Goal: Book appointment/travel/reservation

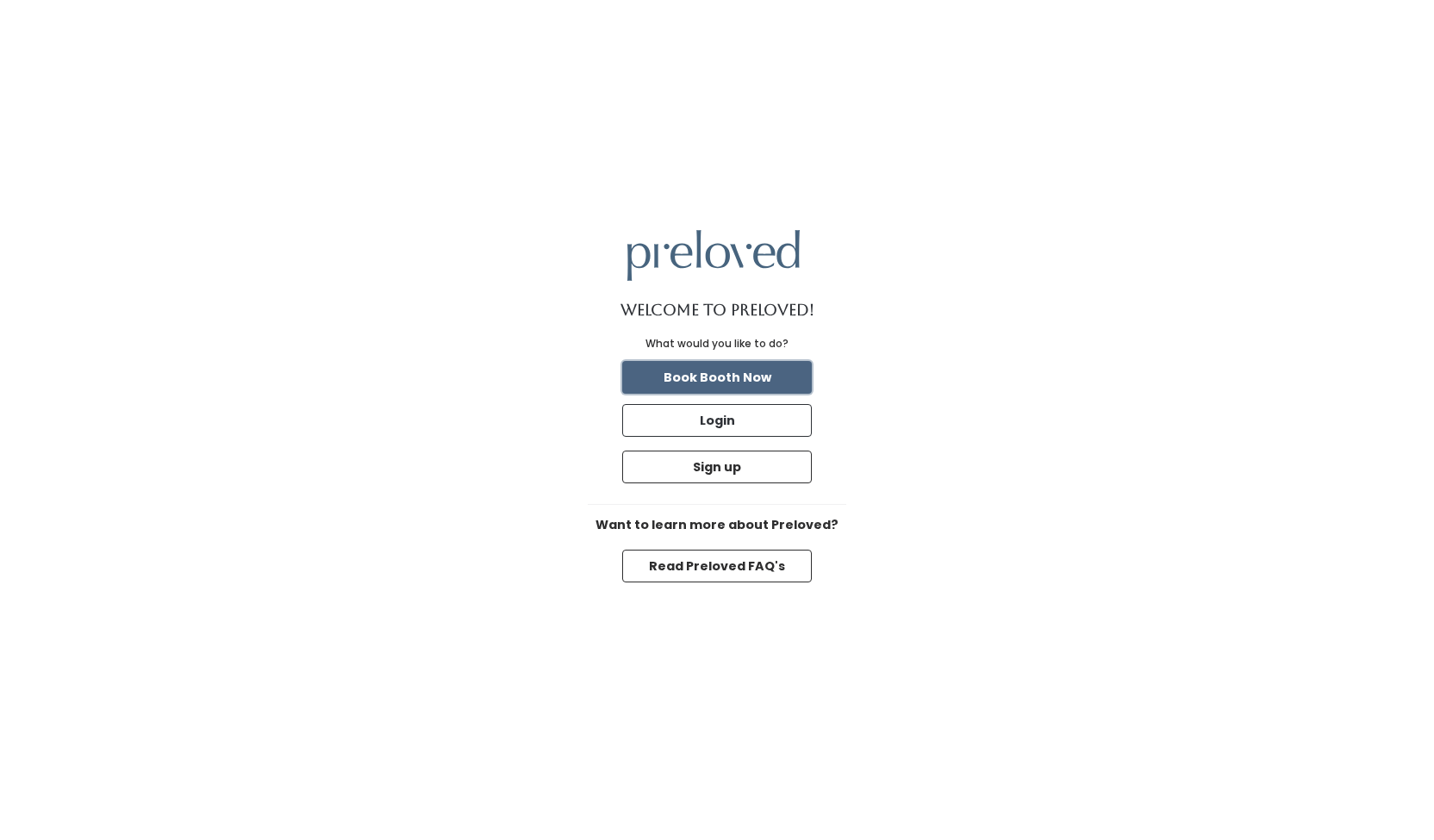
click at [727, 372] on button "Book Booth Now" at bounding box center [717, 378] width 190 height 33
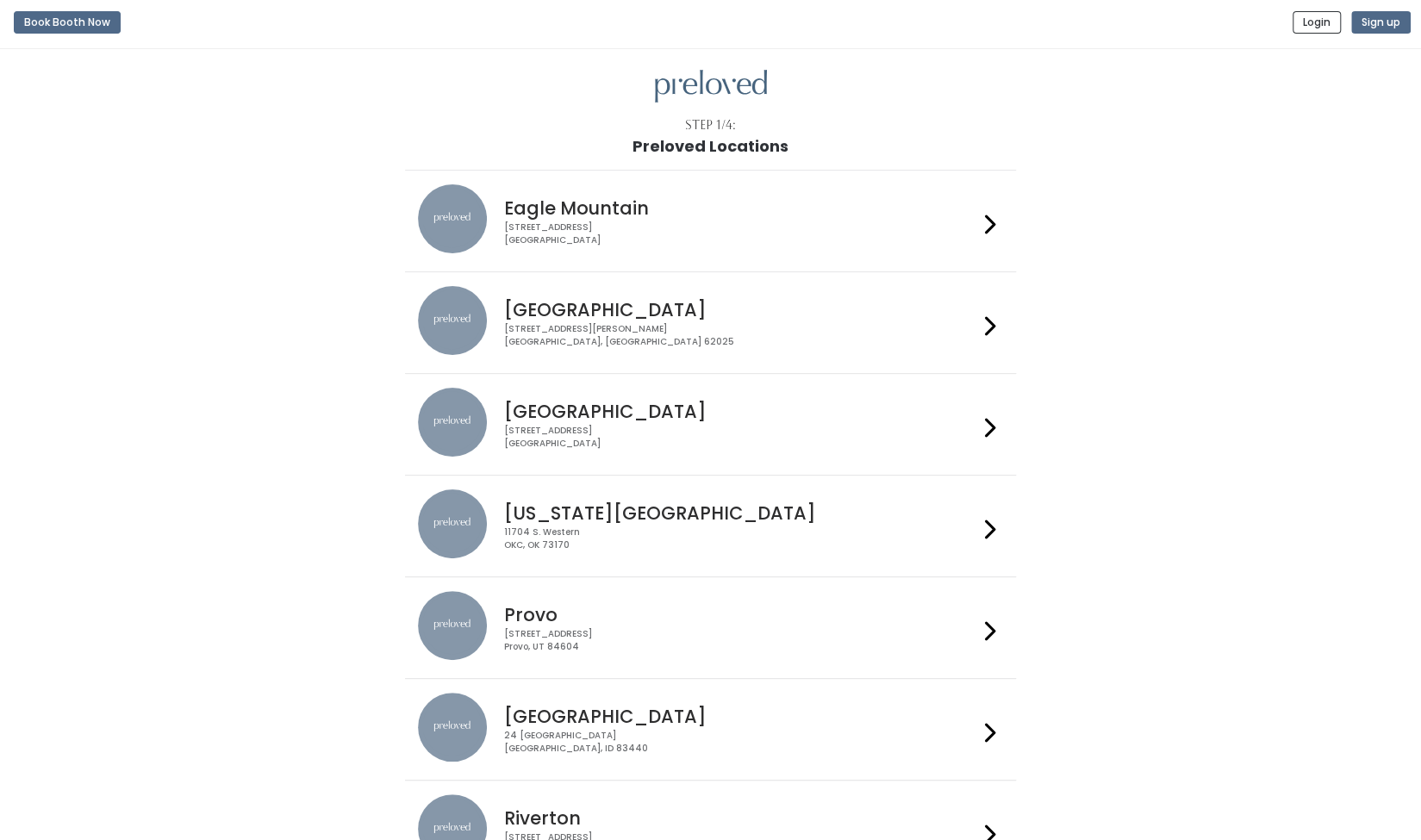
scroll to position [4, 0]
click at [657, 433] on div "3903 N Braeswood Blvd Houston, TX 77025" at bounding box center [741, 436] width 474 height 25
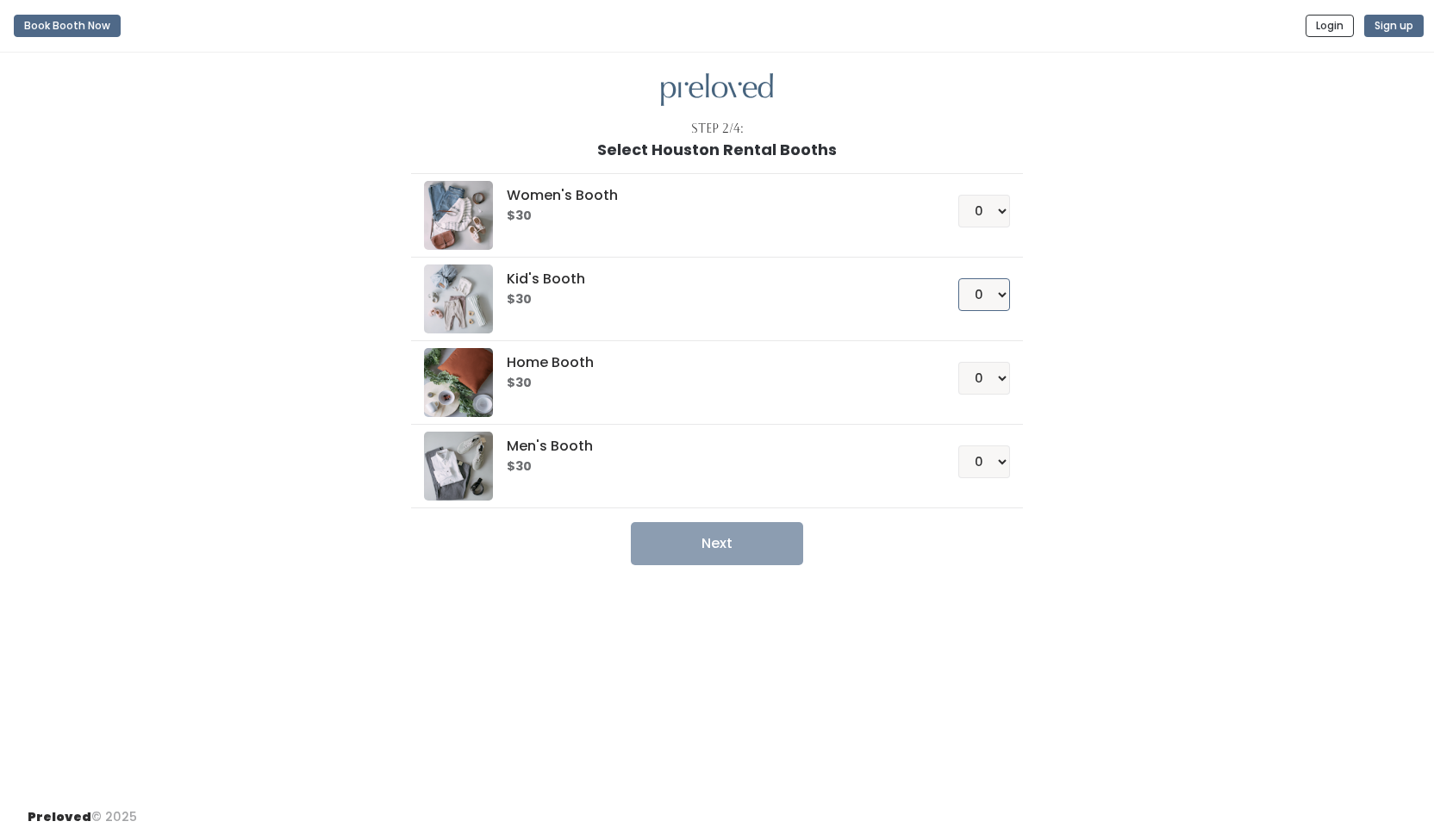
click at [979, 299] on select "0 1 2 3 4" at bounding box center [984, 294] width 52 height 33
select select "1"
click at [958, 278] on select "0 1 2 3 4" at bounding box center [984, 294] width 52 height 33
click at [977, 374] on select "0 1 2 3 4" at bounding box center [984, 378] width 52 height 33
select select "1"
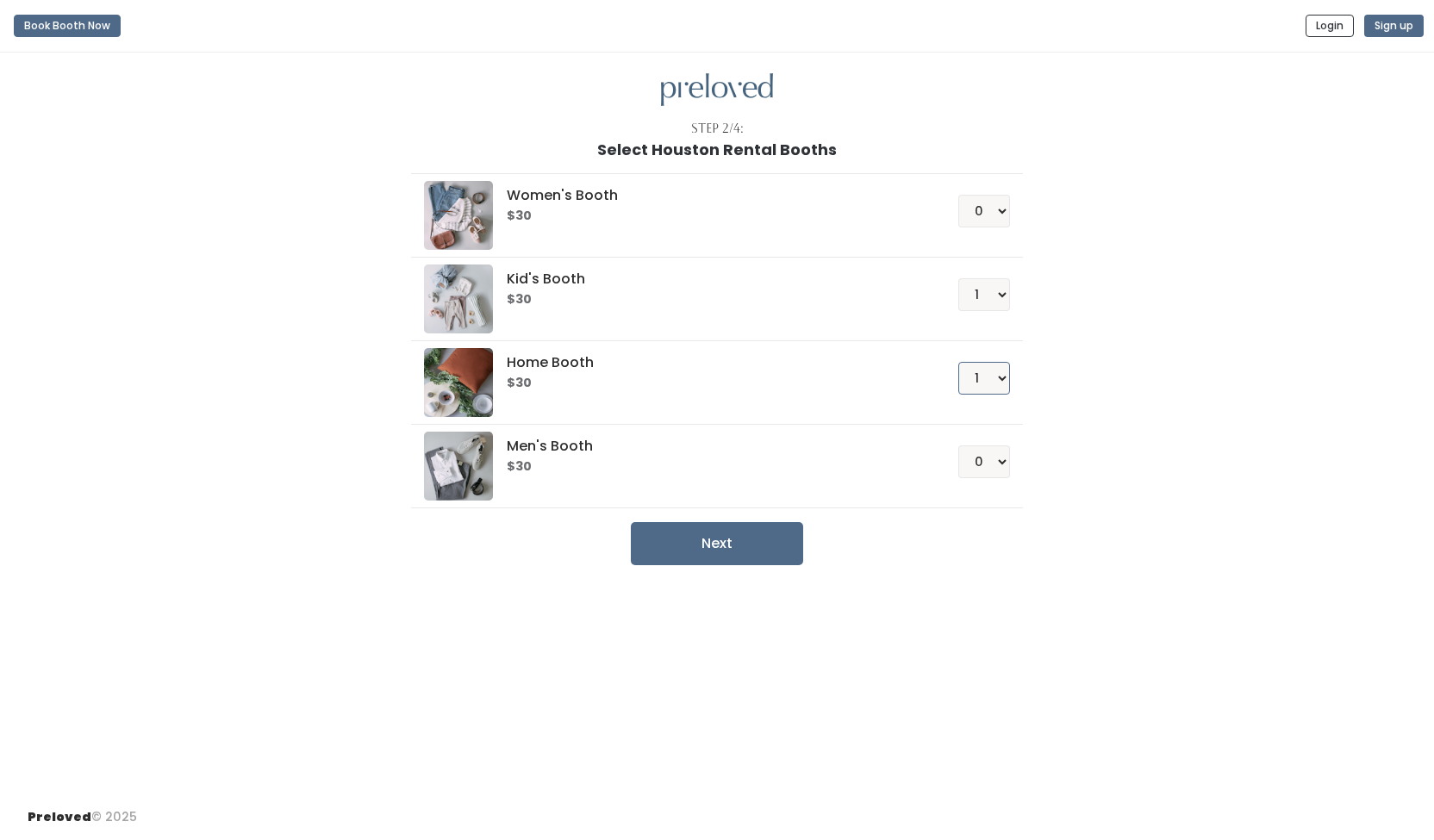
click at [958, 362] on select "0 1 2 3 4" at bounding box center [984, 378] width 52 height 33
click at [991, 218] on select "0 1 2 3 4" at bounding box center [984, 211] width 52 height 33
click at [958, 195] on select "0 1 2 3 4" at bounding box center [984, 211] width 52 height 33
click at [755, 522] on button "Next" at bounding box center [717, 544] width 172 height 43
click at [1003, 206] on select "0 1 2 3 4" at bounding box center [984, 211] width 52 height 33
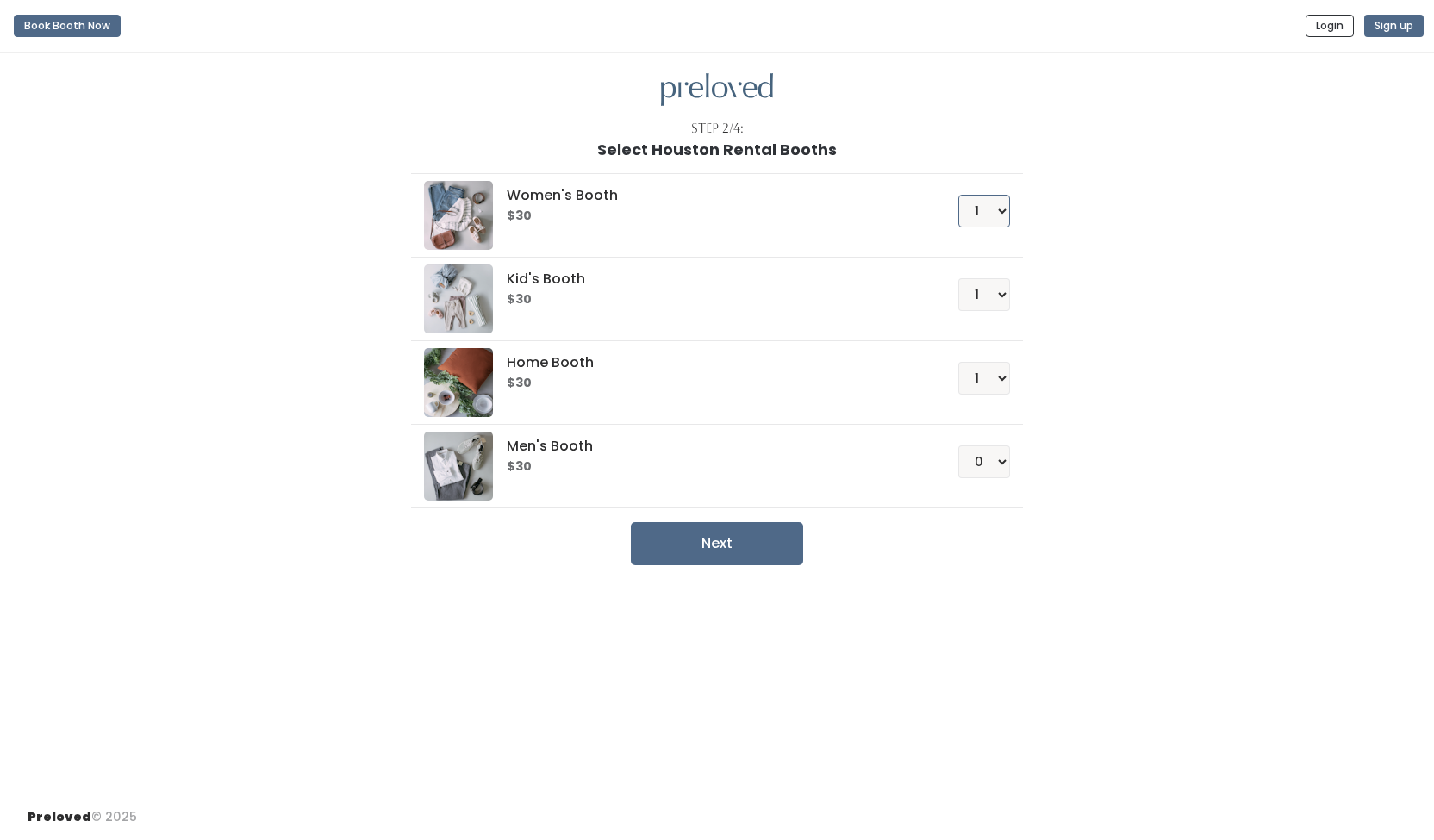
select select "0"
click at [958, 195] on select "0 1 2 3 4" at bounding box center [984, 211] width 52 height 33
click at [755, 546] on button "Next" at bounding box center [717, 544] width 172 height 43
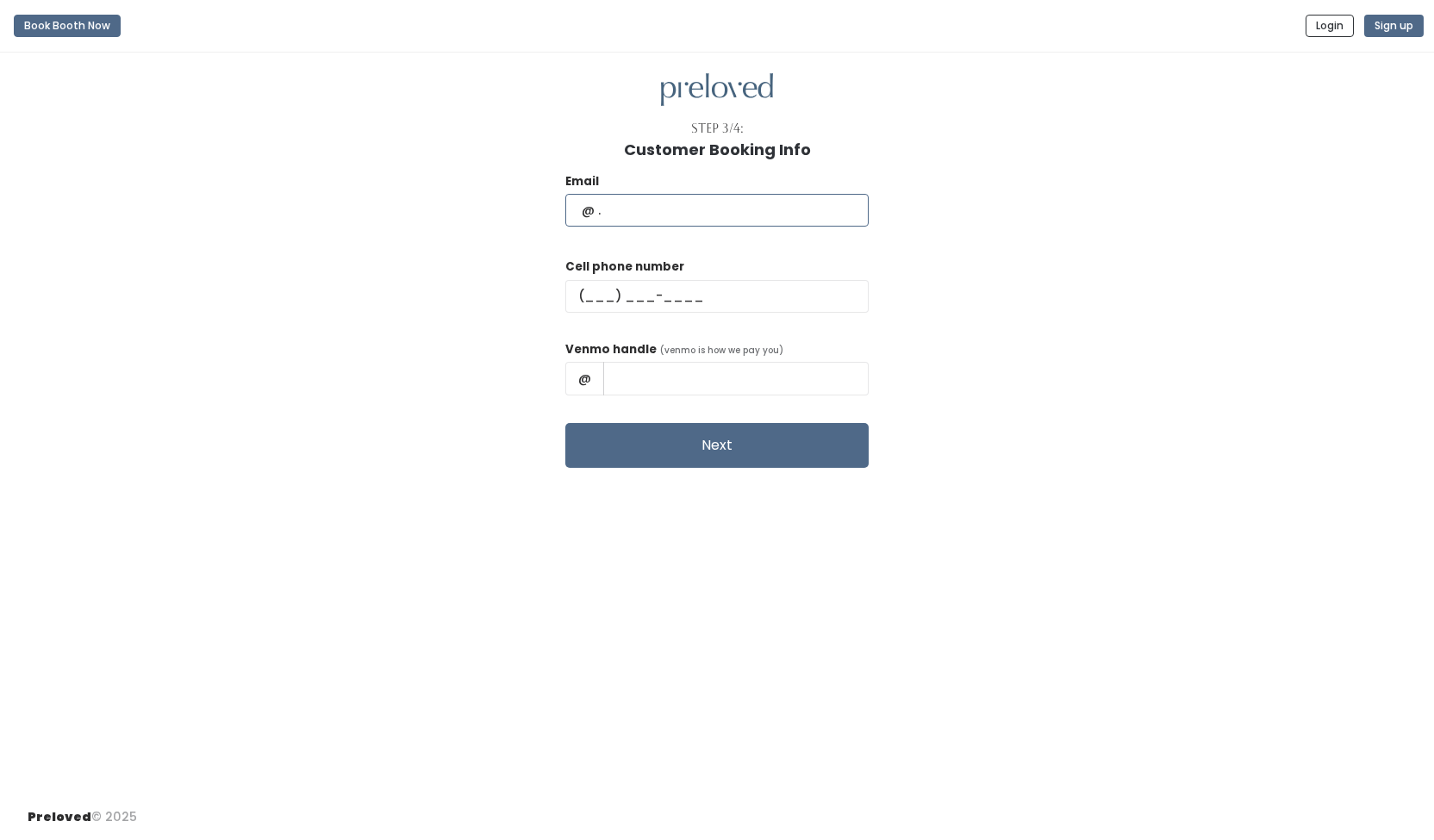
click at [736, 214] on input "text" at bounding box center [717, 210] width 303 height 33
type input "laurabdelacruz@gmail.com"
type input "[PHONE_NUMBER]"
type input "[PERSON_NAME]"
drag, startPoint x: 775, startPoint y: 384, endPoint x: 495, endPoint y: 293, distance: 294.4
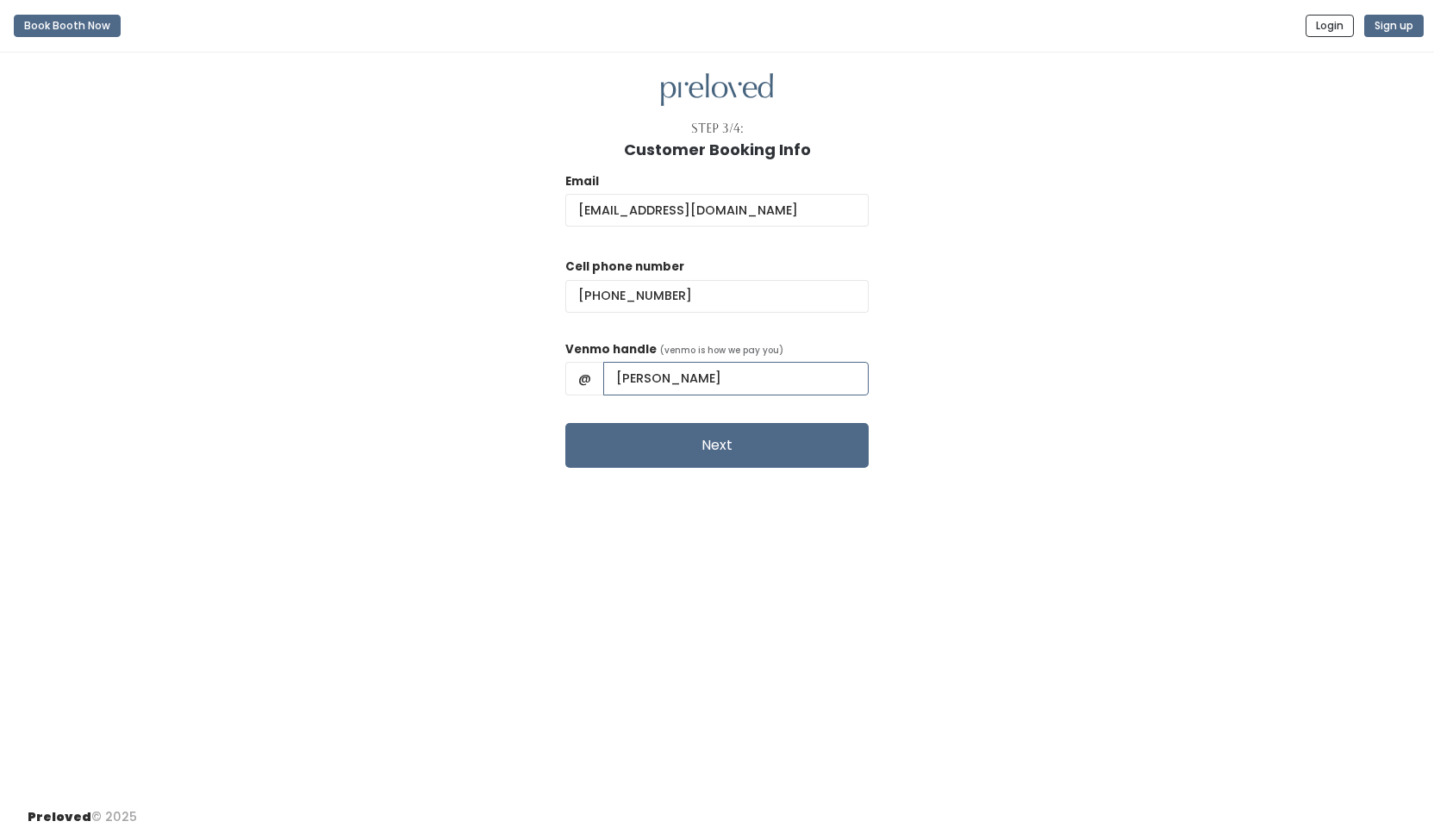
click at [495, 293] on div "Email [EMAIL_ADDRESS][DOMAIN_NAME] Cell phone number [PHONE_NUMBER] Venmo handl…" at bounding box center [717, 313] width 1379 height 309
type input "[PERSON_NAME]-4"
click at [730, 469] on div "Step 3/4: Customer Booking Info Email laurabdelacruz@gmail.com Cell phone numbe…" at bounding box center [717, 423] width 1434 height 741
click at [735, 449] on button "Next" at bounding box center [717, 445] width 303 height 45
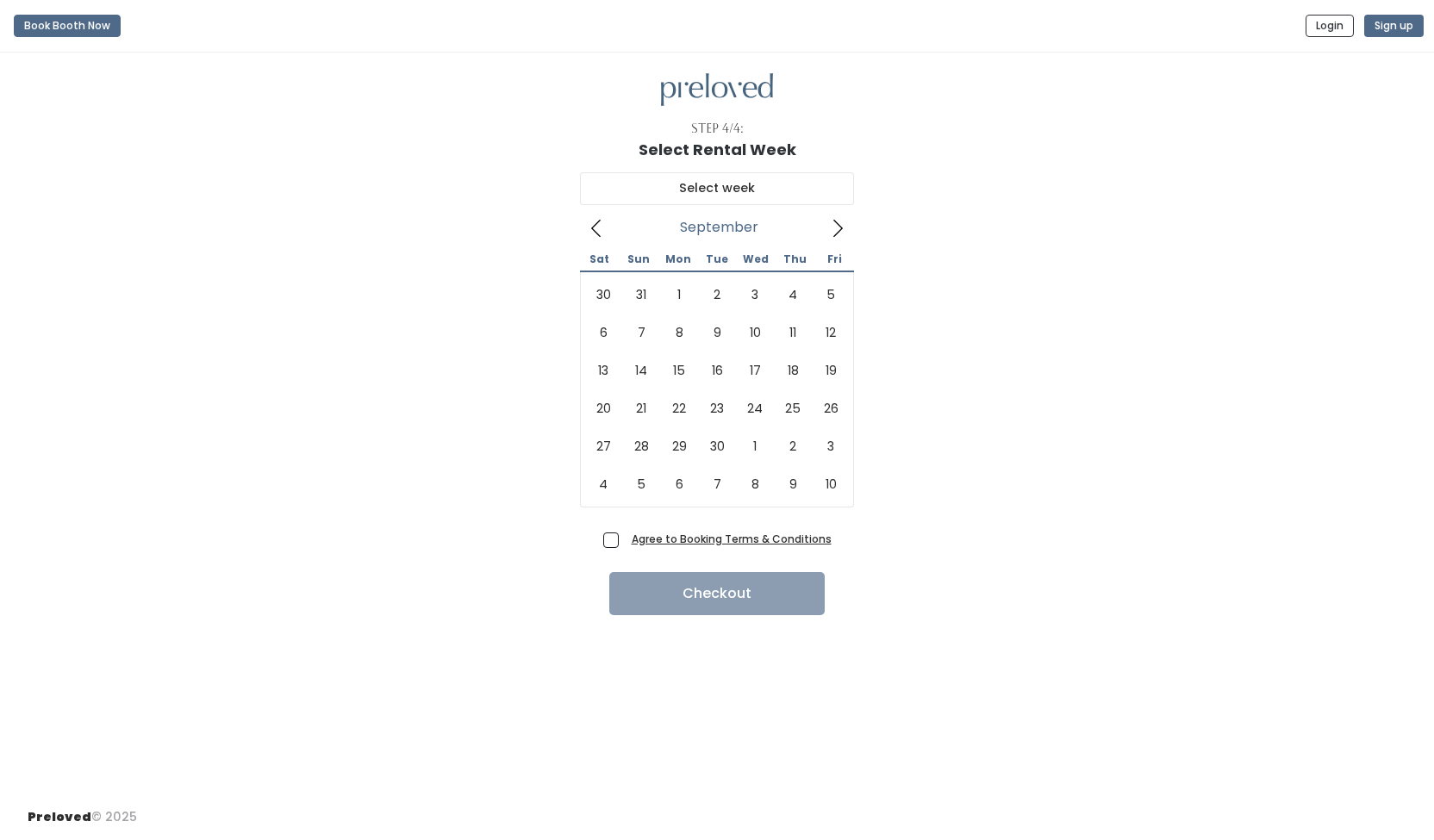
click at [841, 229] on icon at bounding box center [838, 229] width 19 height 19
type input "September 6 to September 12"
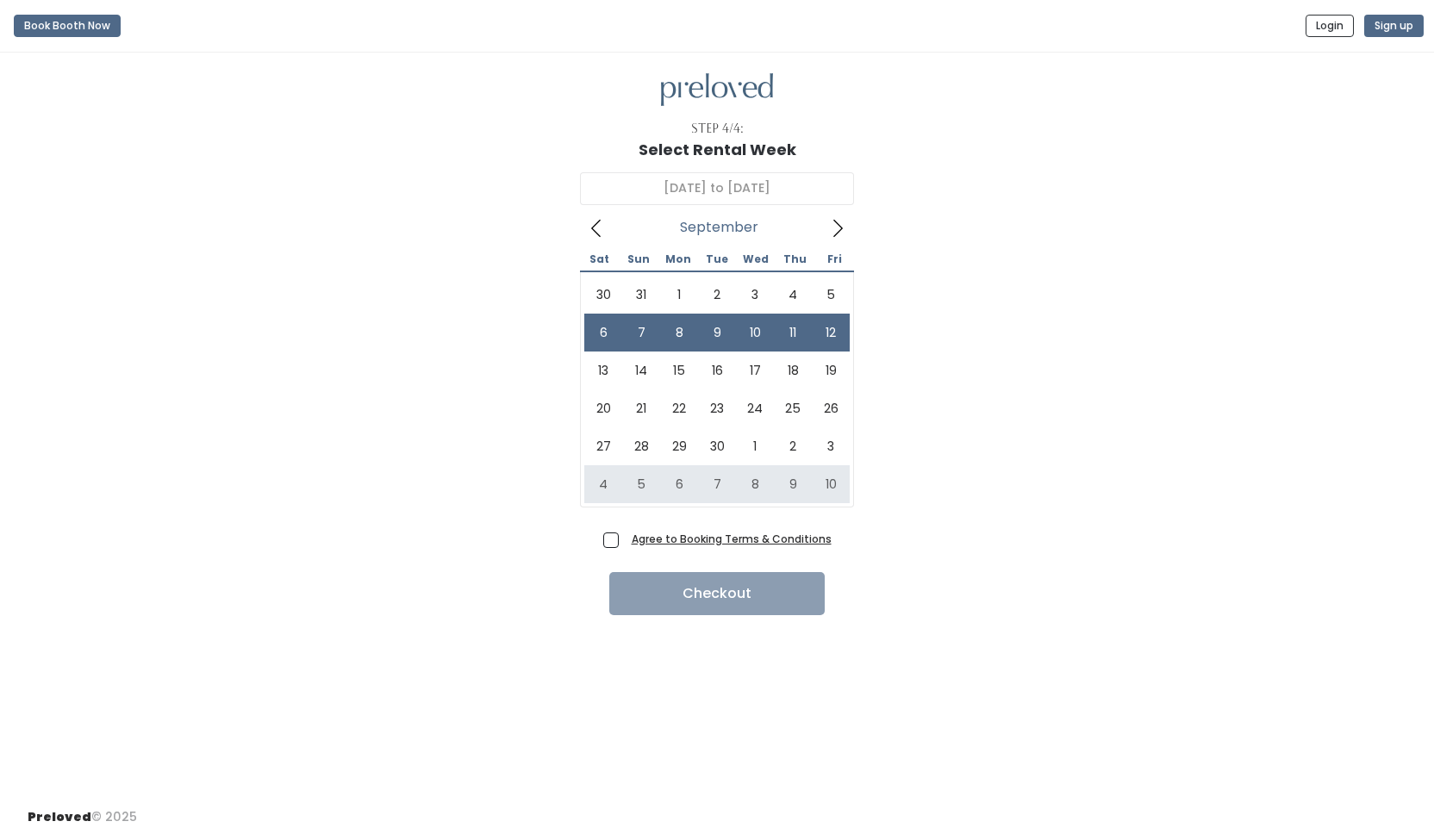
click at [625, 538] on span "Agree to Booking Terms & Conditions" at bounding box center [728, 539] width 207 height 17
click at [625, 538] on input "Agree to Booking Terms & Conditions" at bounding box center [630, 535] width 11 height 11
checkbox input "true"
click at [633, 585] on button "Checkout" at bounding box center [717, 593] width 216 height 43
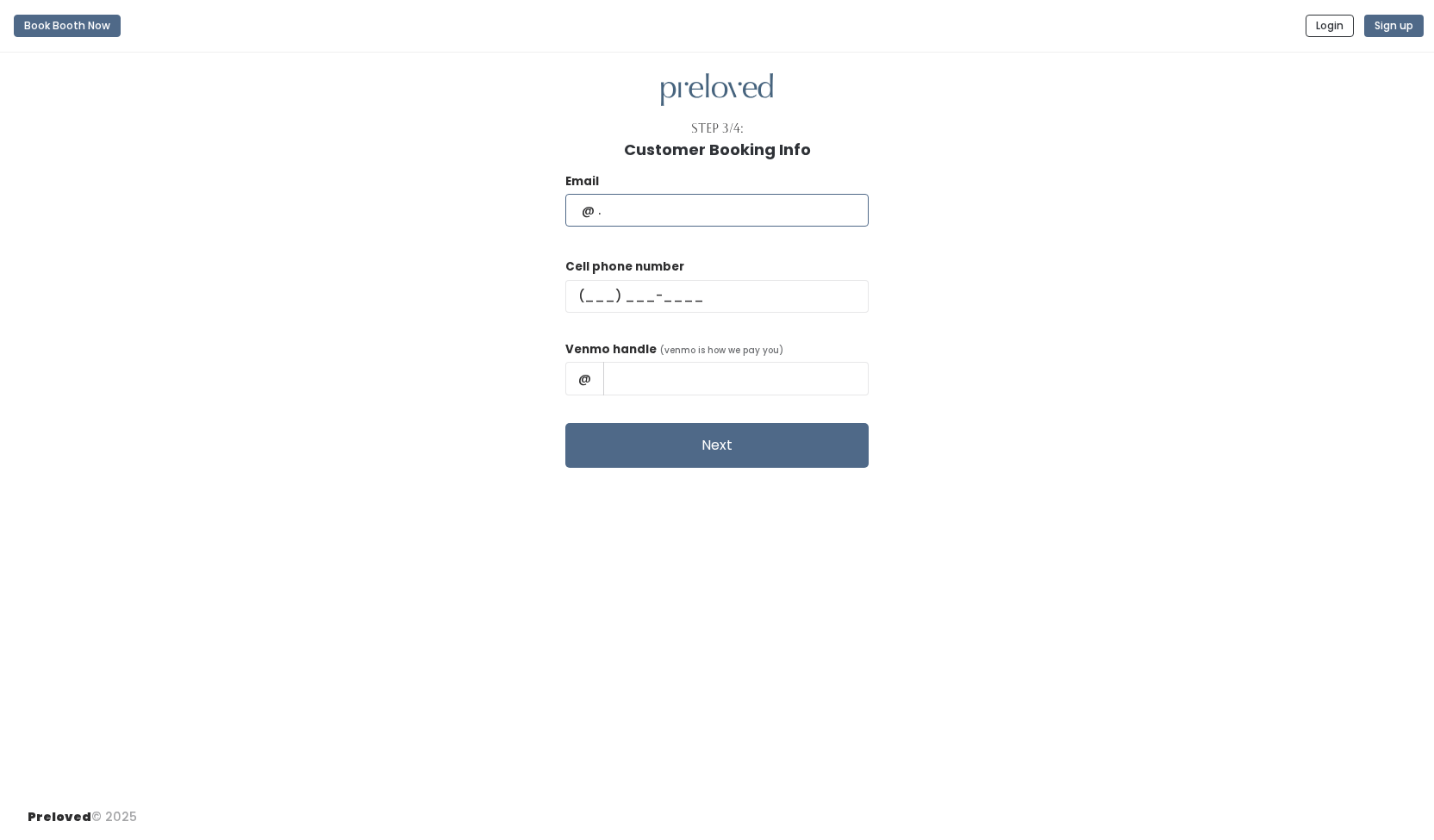
click at [707, 211] on input "text" at bounding box center [717, 210] width 303 height 33
type input "[EMAIL_ADDRESS][DOMAIN_NAME]"
type input "[PHONE_NUMBER]"
drag, startPoint x: 789, startPoint y: 384, endPoint x: 329, endPoint y: 263, distance: 475.6
click at [329, 263] on div "Email laurabdelacruz@gmail.com Cell phone number (713) 454-9861 Venmo handle (v…" at bounding box center [717, 313] width 1379 height 309
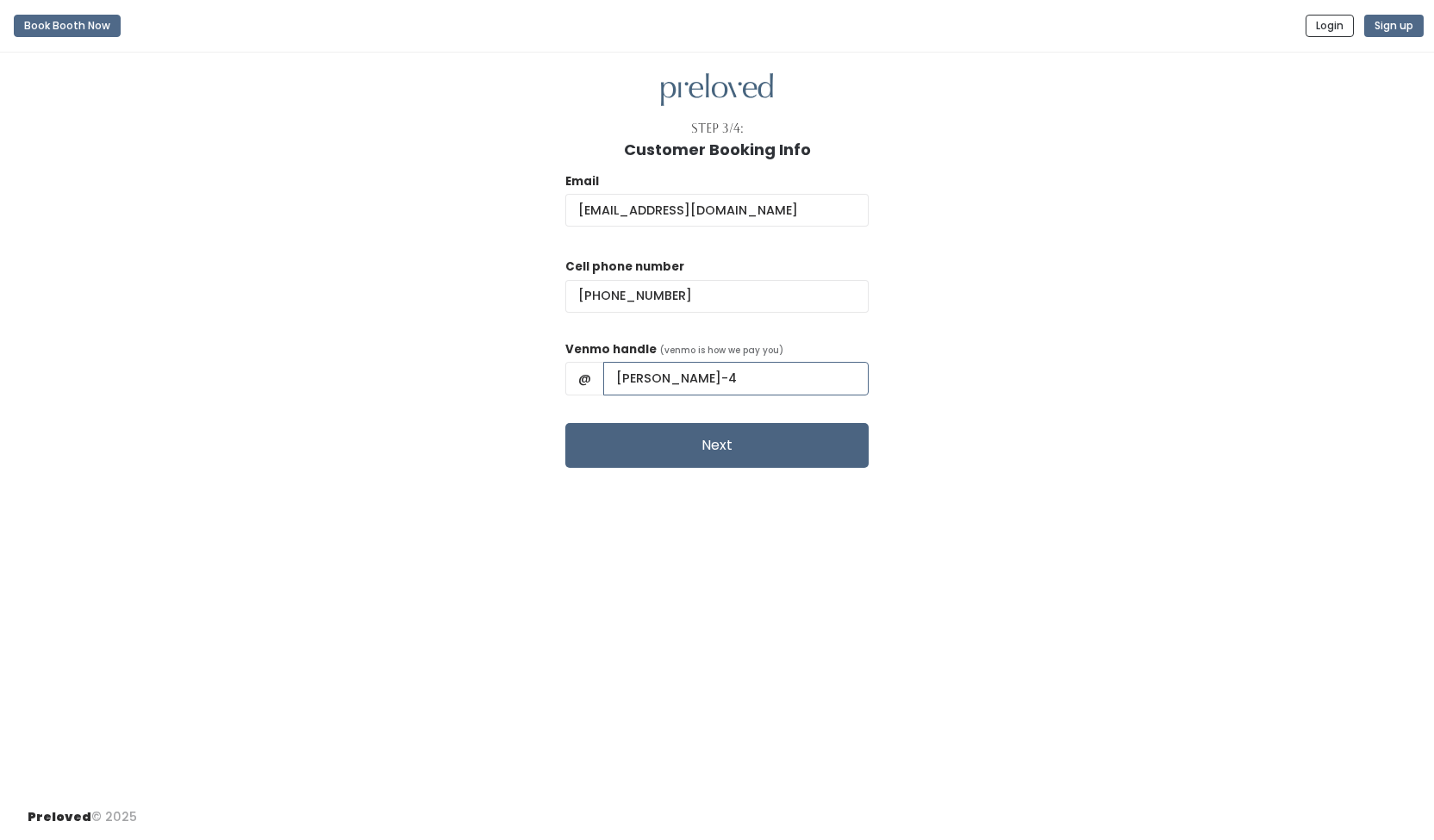
type input "Laura-Delacruz-4"
click at [784, 450] on button "Next" at bounding box center [717, 445] width 303 height 45
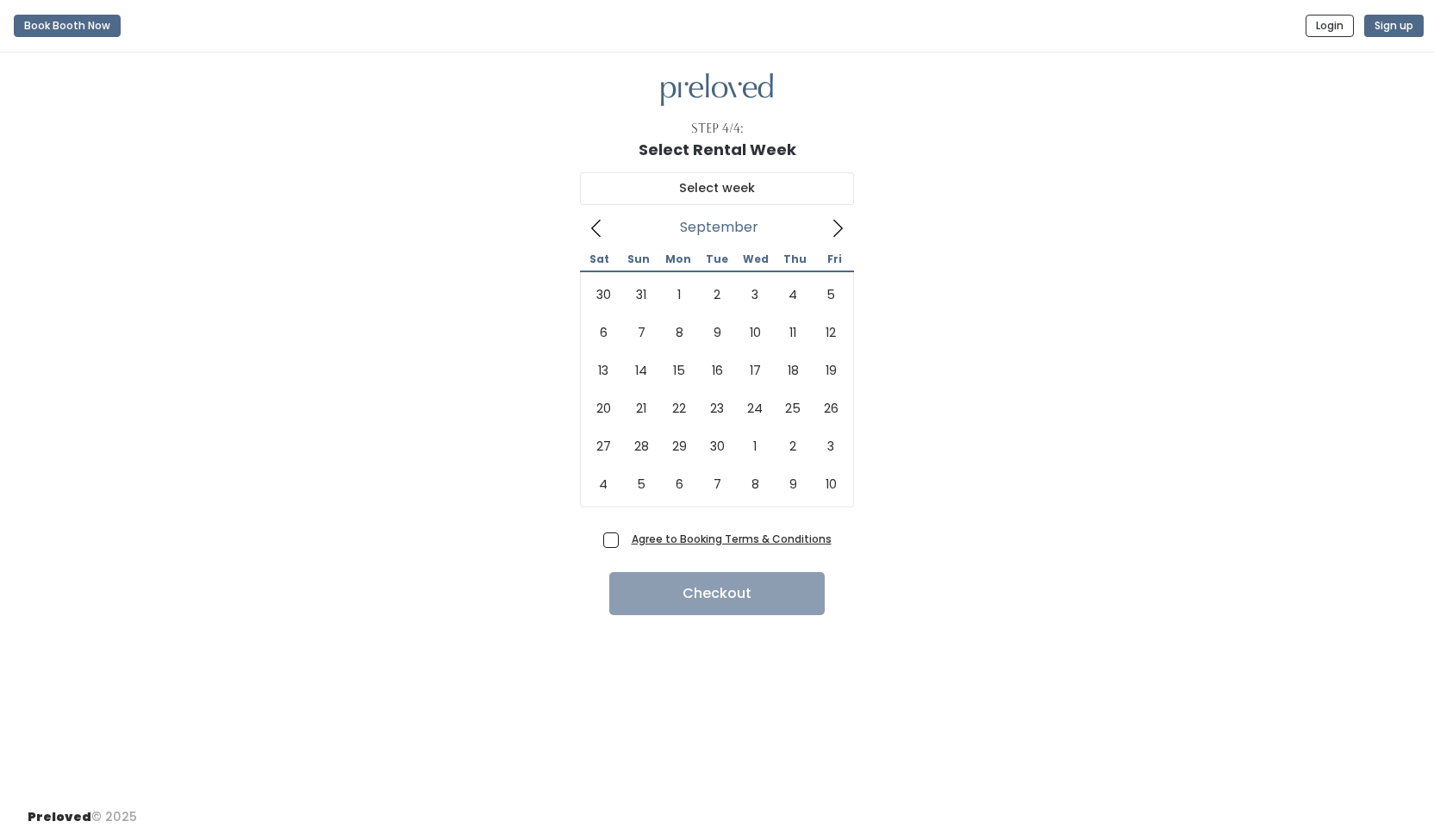
click at [845, 223] on icon at bounding box center [838, 229] width 19 height 19
type input "September 6 to September 12"
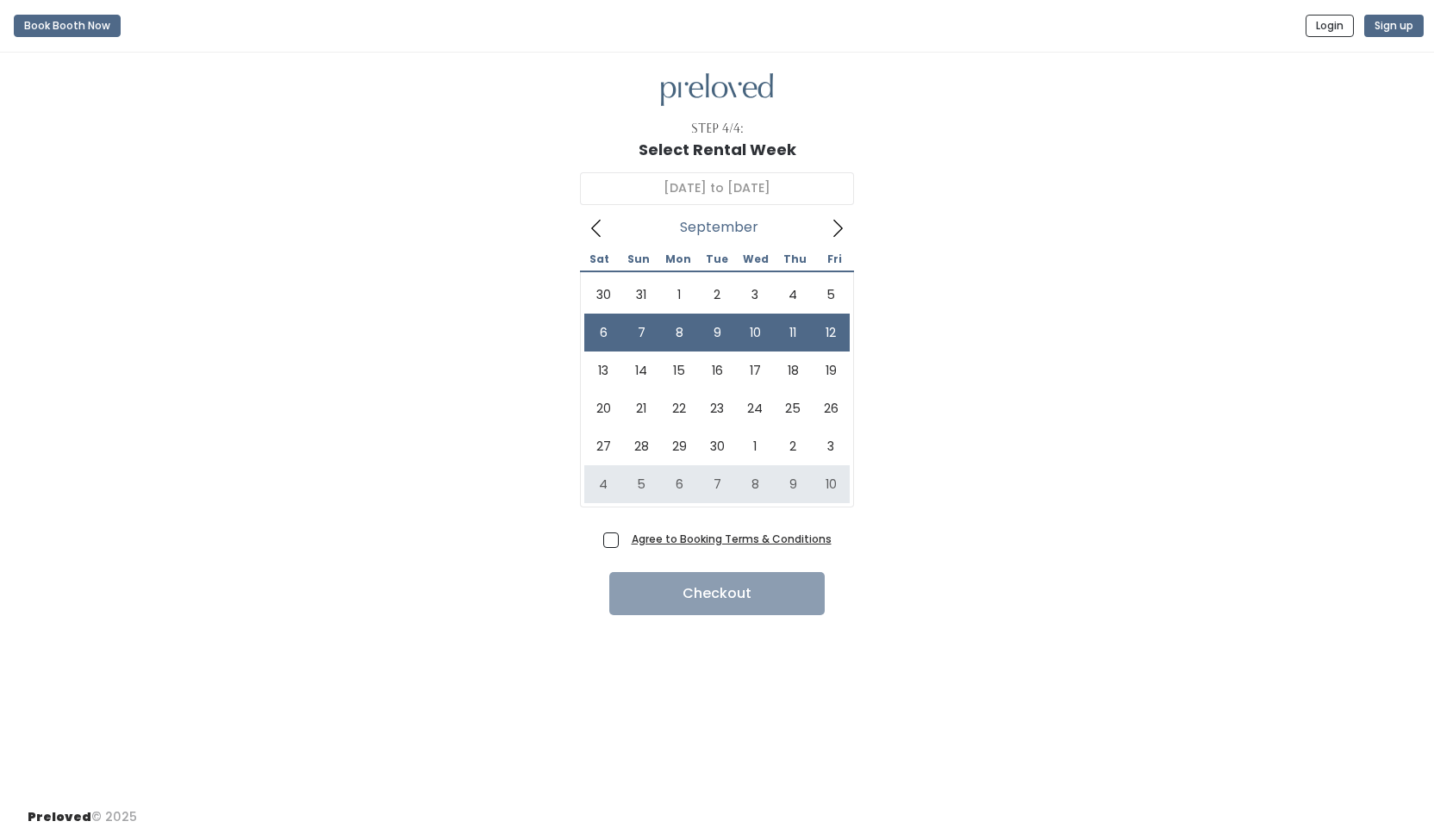
click at [625, 540] on span "Agree to Booking Terms & Conditions" at bounding box center [728, 539] width 207 height 17
click at [625, 540] on input "Agree to Booking Terms & Conditions" at bounding box center [630, 535] width 11 height 11
checkbox input "true"
click at [691, 581] on button "Checkout" at bounding box center [717, 593] width 216 height 43
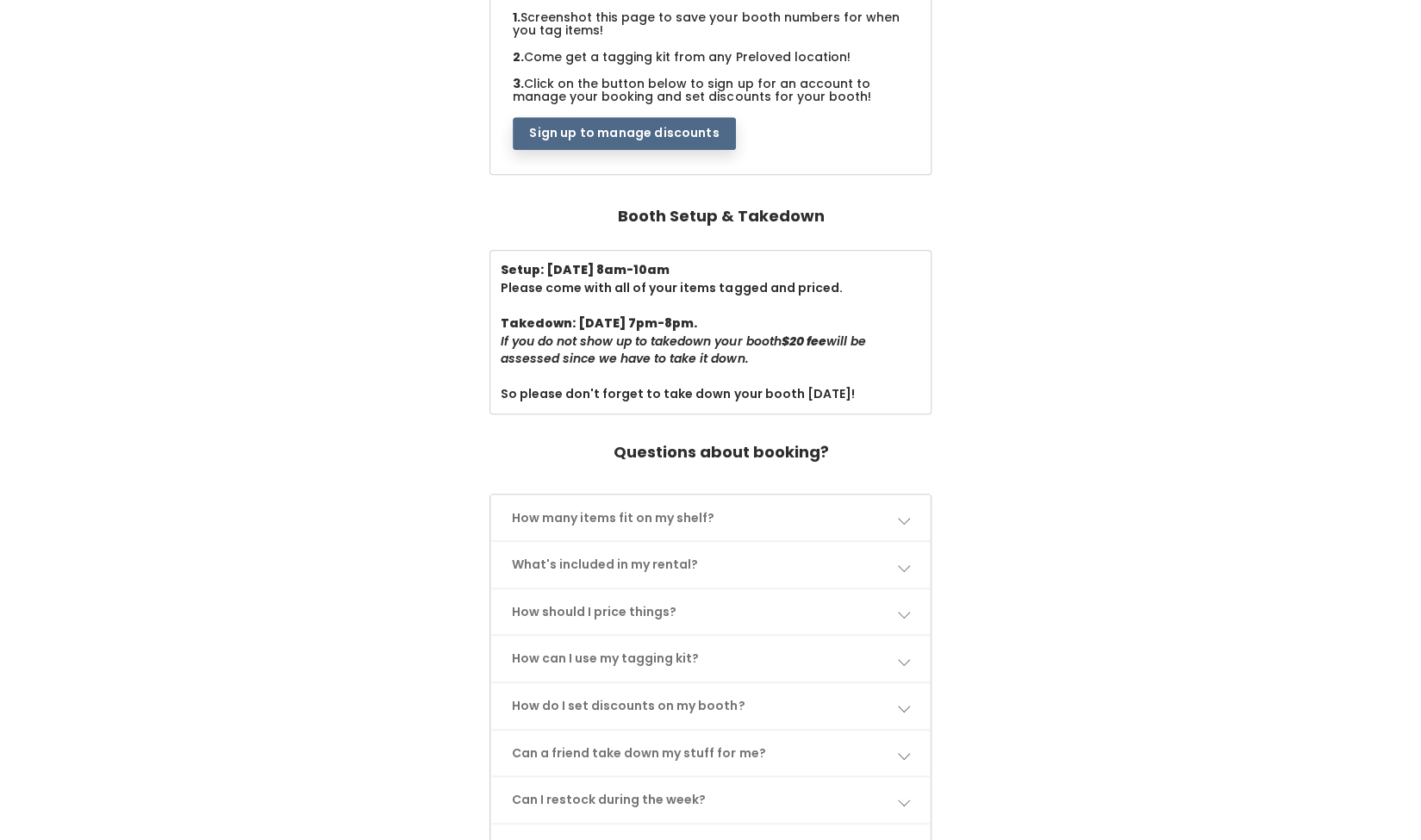
scroll to position [426, 0]
click at [741, 523] on link "How many items fit on my shelf?" at bounding box center [710, 517] width 438 height 46
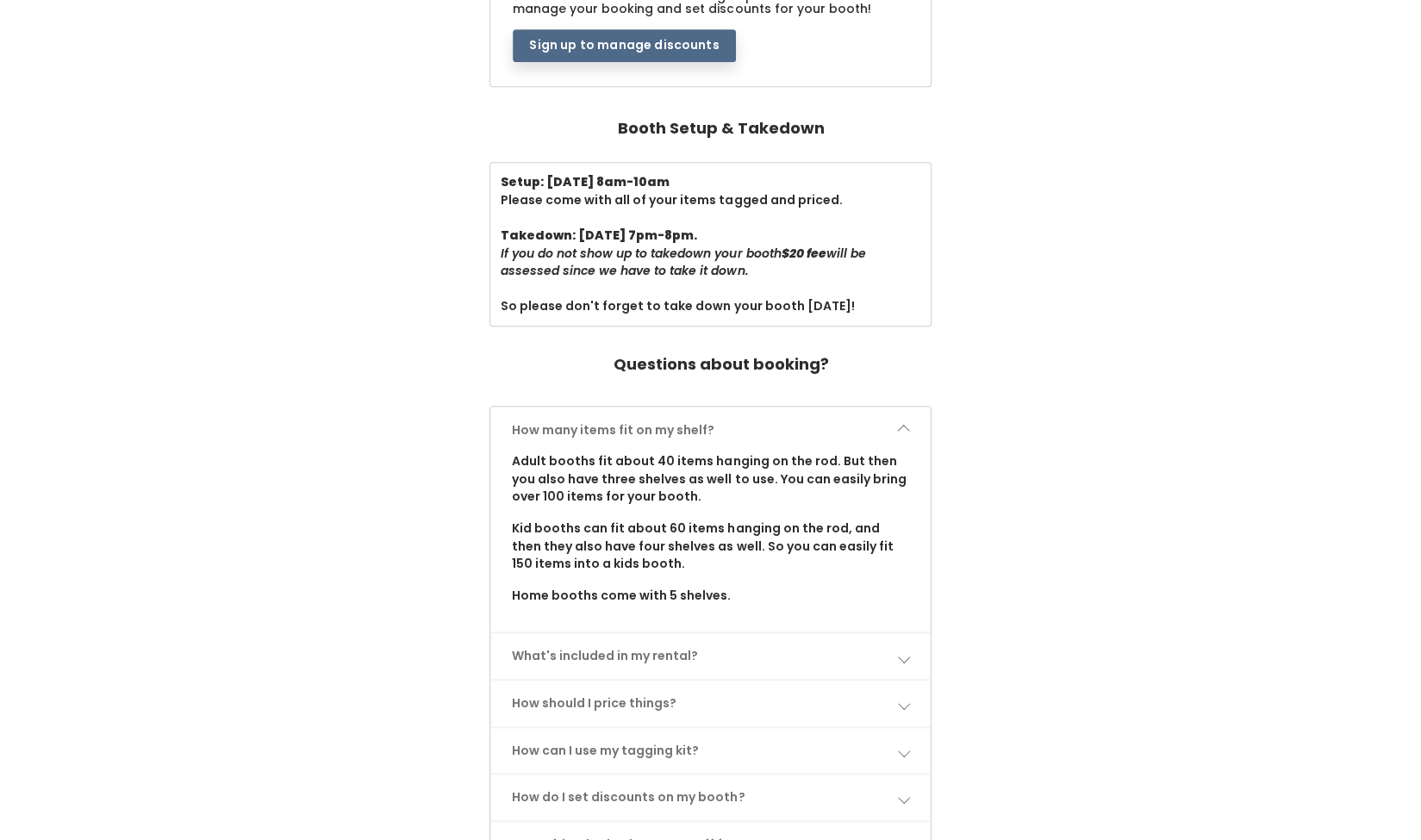
scroll to position [514, 0]
click at [643, 641] on link "What's included in my rental?" at bounding box center [710, 655] width 438 height 46
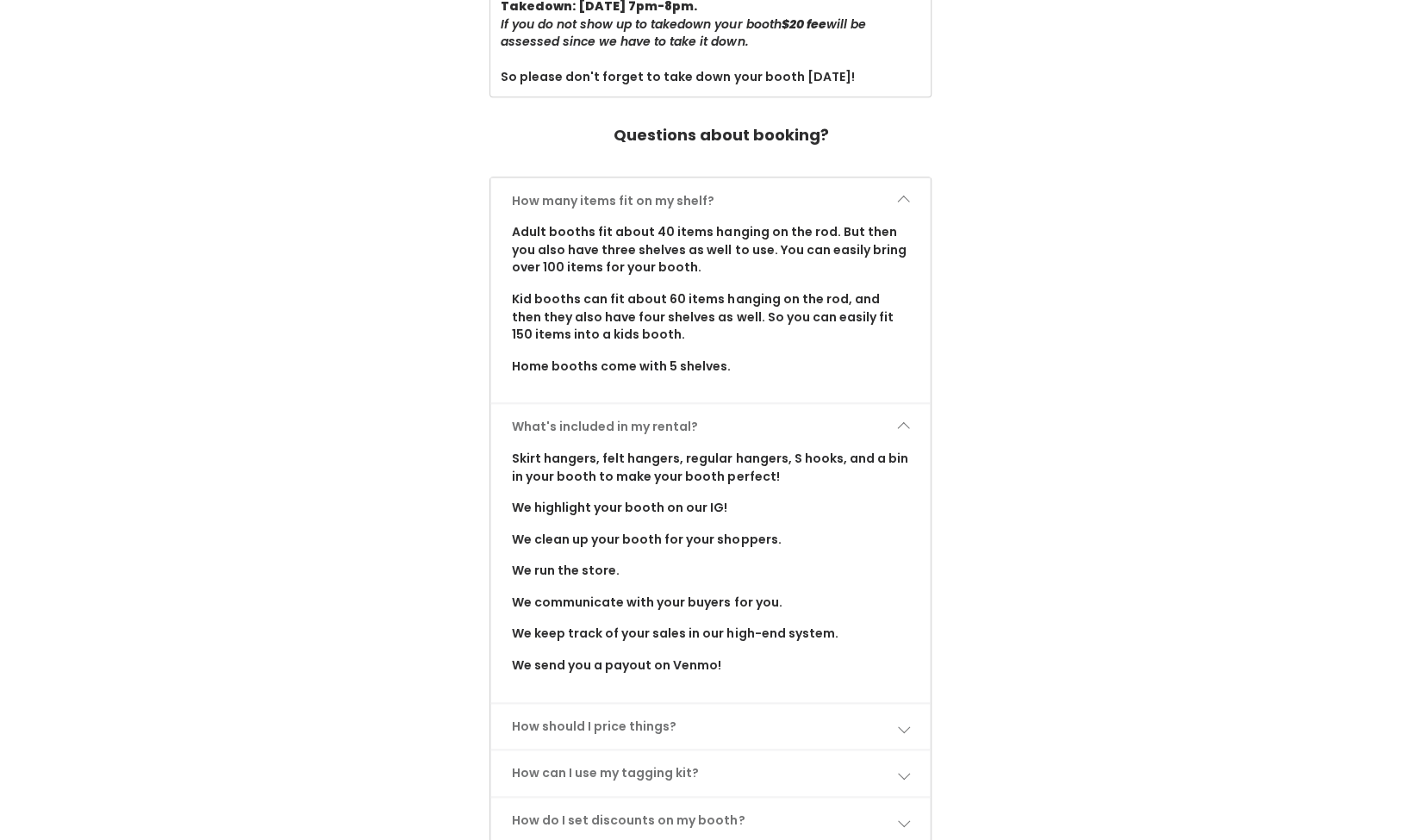
scroll to position [798, 0]
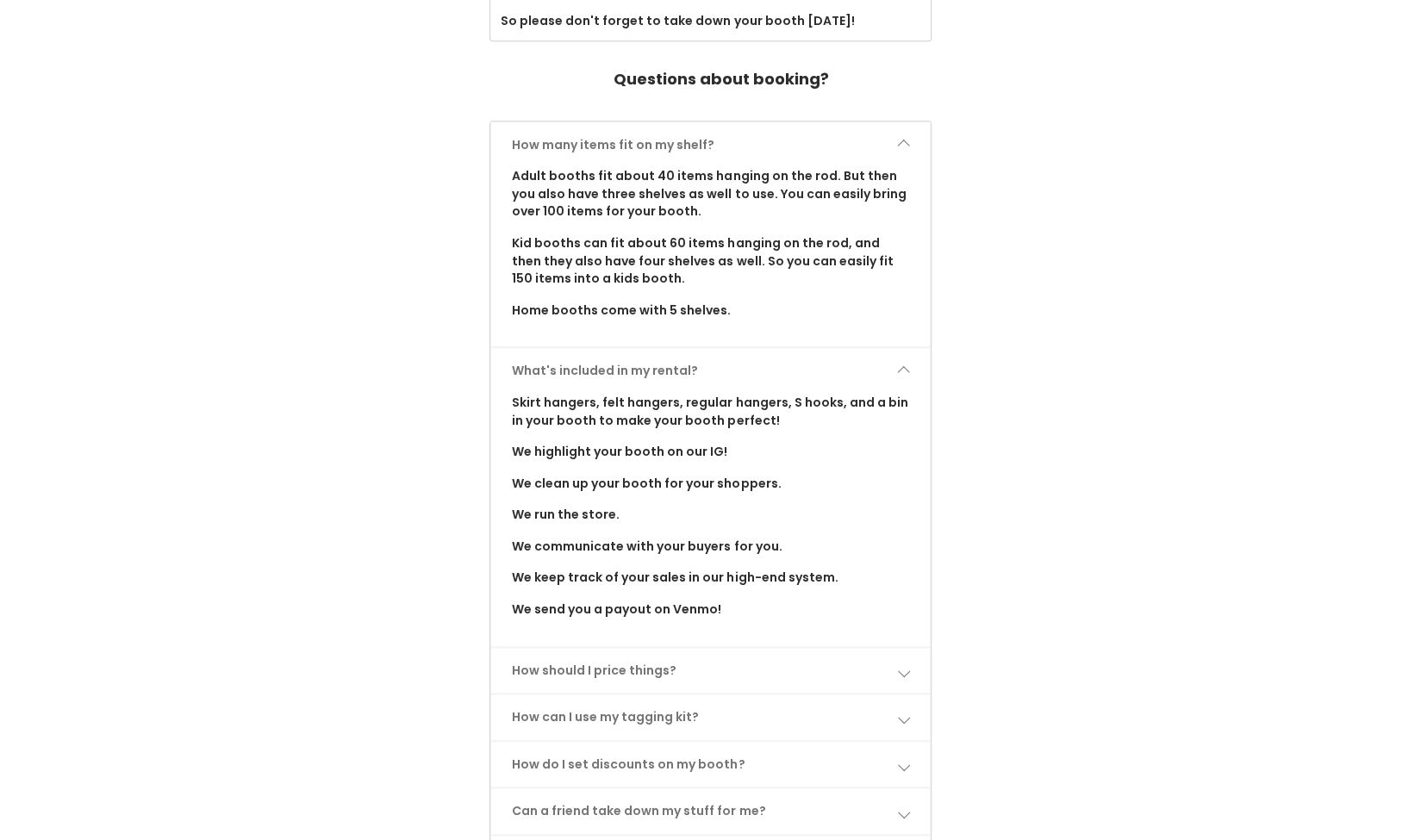
click at [608, 650] on link "How should I price things?" at bounding box center [710, 670] width 438 height 46
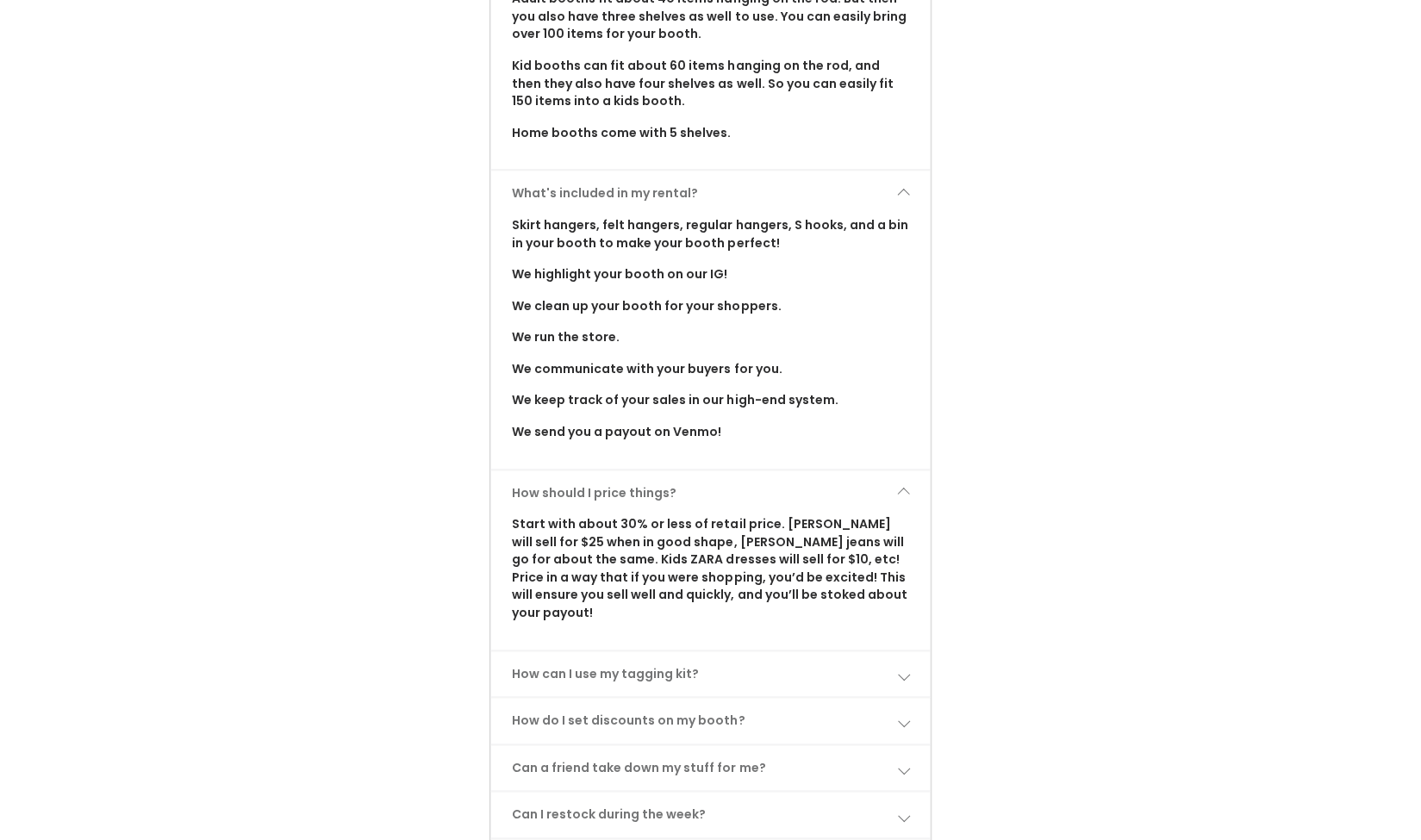
scroll to position [978, 0]
click at [587, 656] on link "How can I use my tagging kit?" at bounding box center [710, 672] width 438 height 46
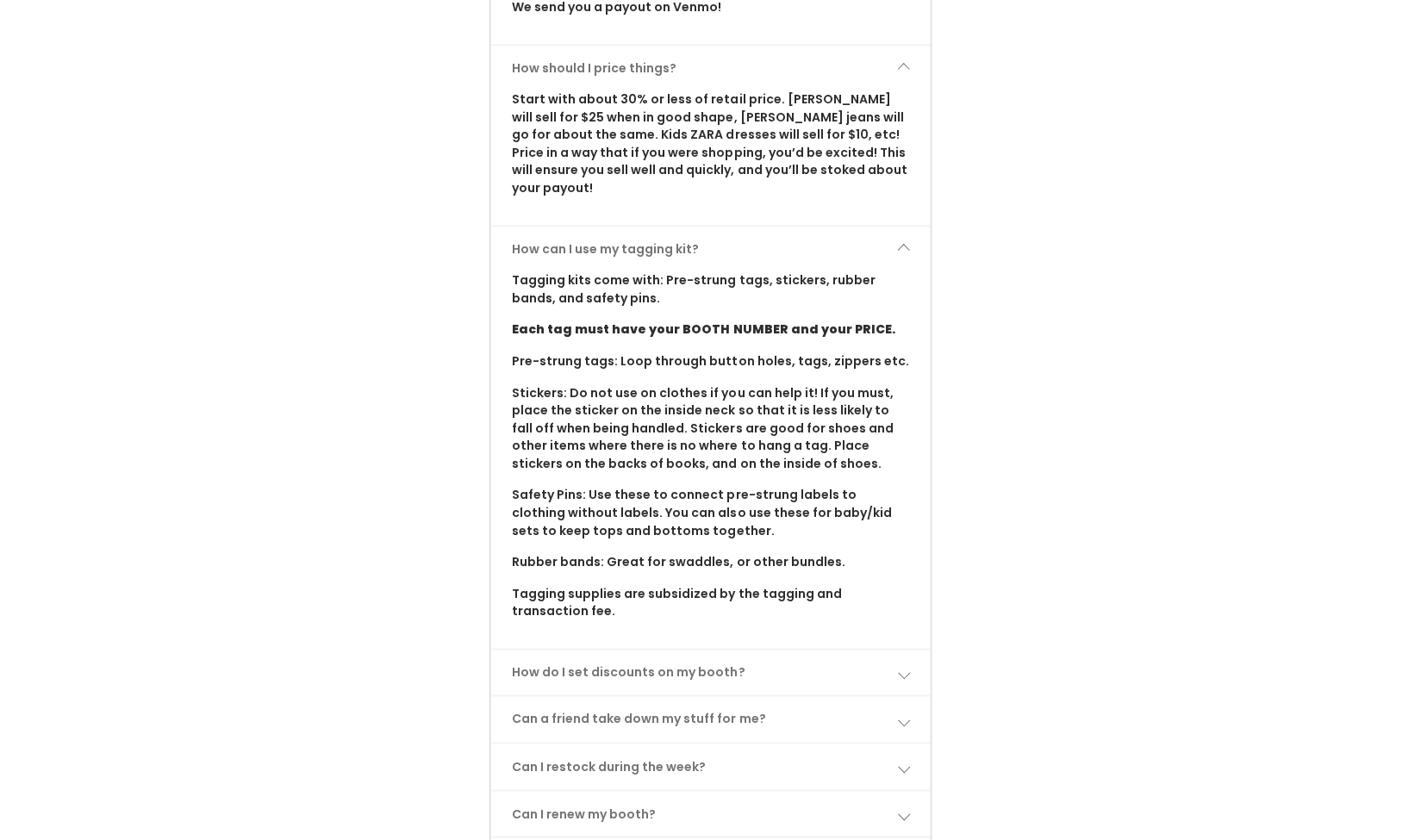
scroll to position [1401, 0]
click at [574, 650] on link "How do I set discounts on my booth?" at bounding box center [710, 671] width 438 height 46
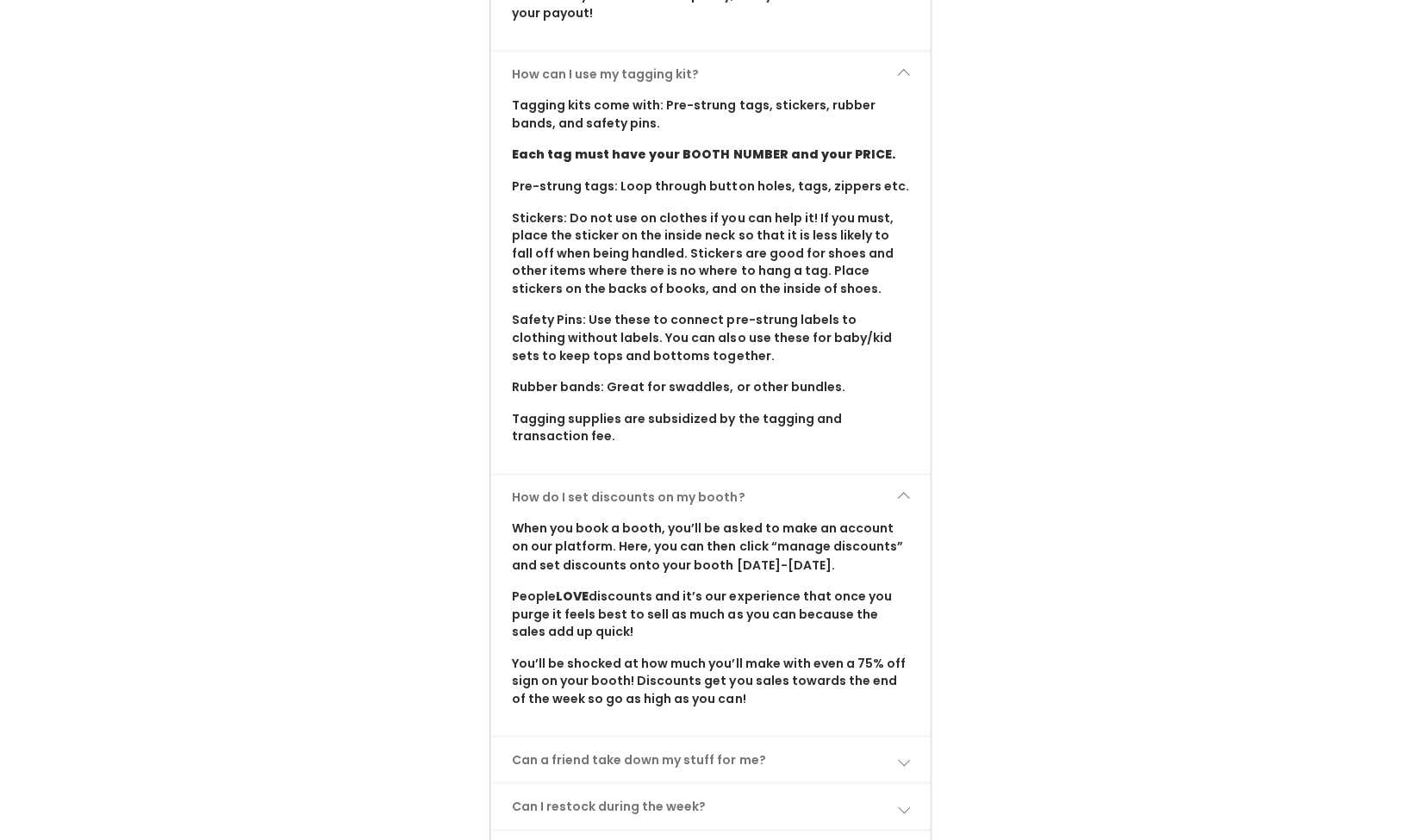
scroll to position [1803, 0]
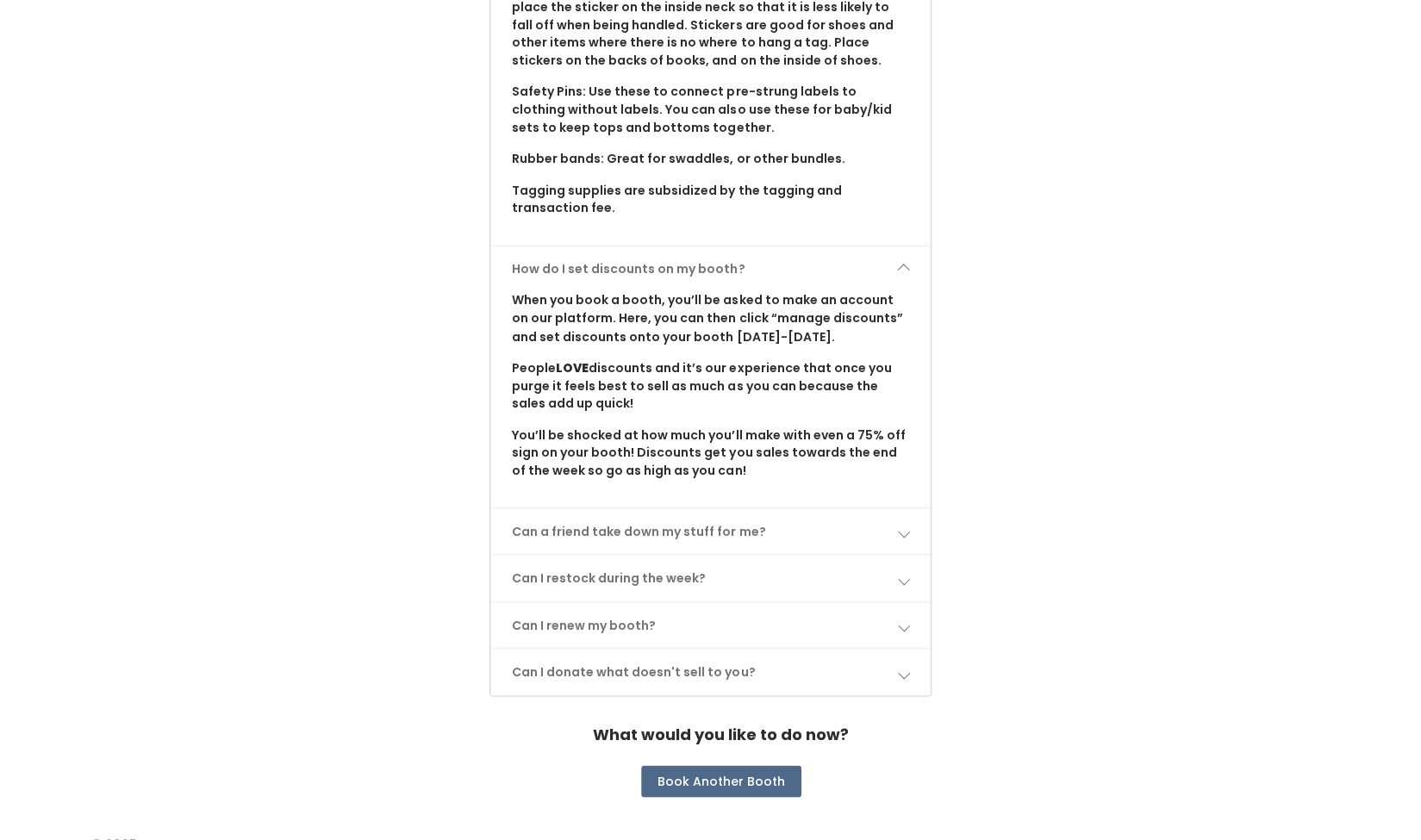
click at [599, 508] on link "Can a friend take down my stuff for me?" at bounding box center [710, 531] width 438 height 46
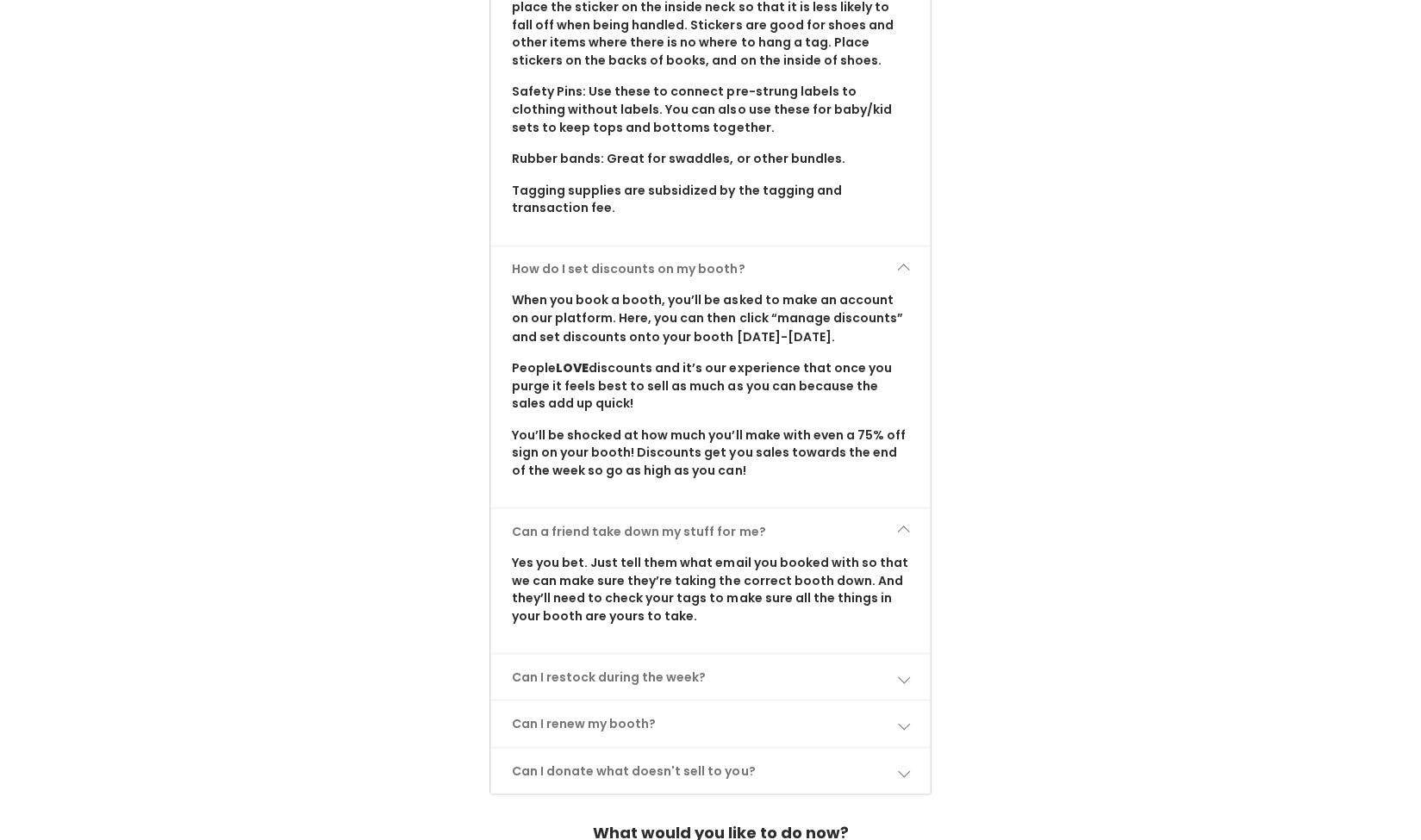
click at [556, 654] on link "Can I restock during the week?" at bounding box center [710, 676] width 438 height 46
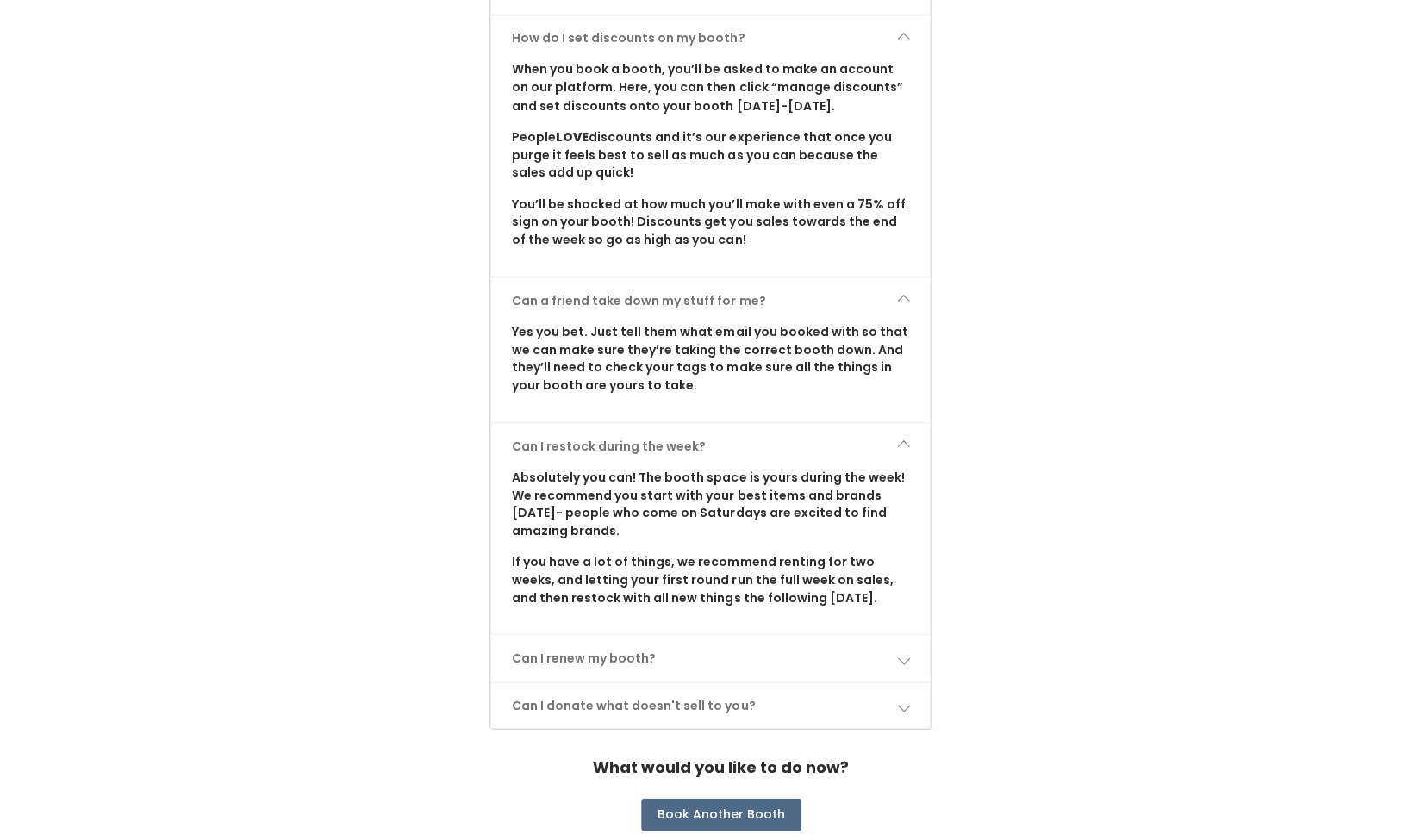
scroll to position [2051, 0]
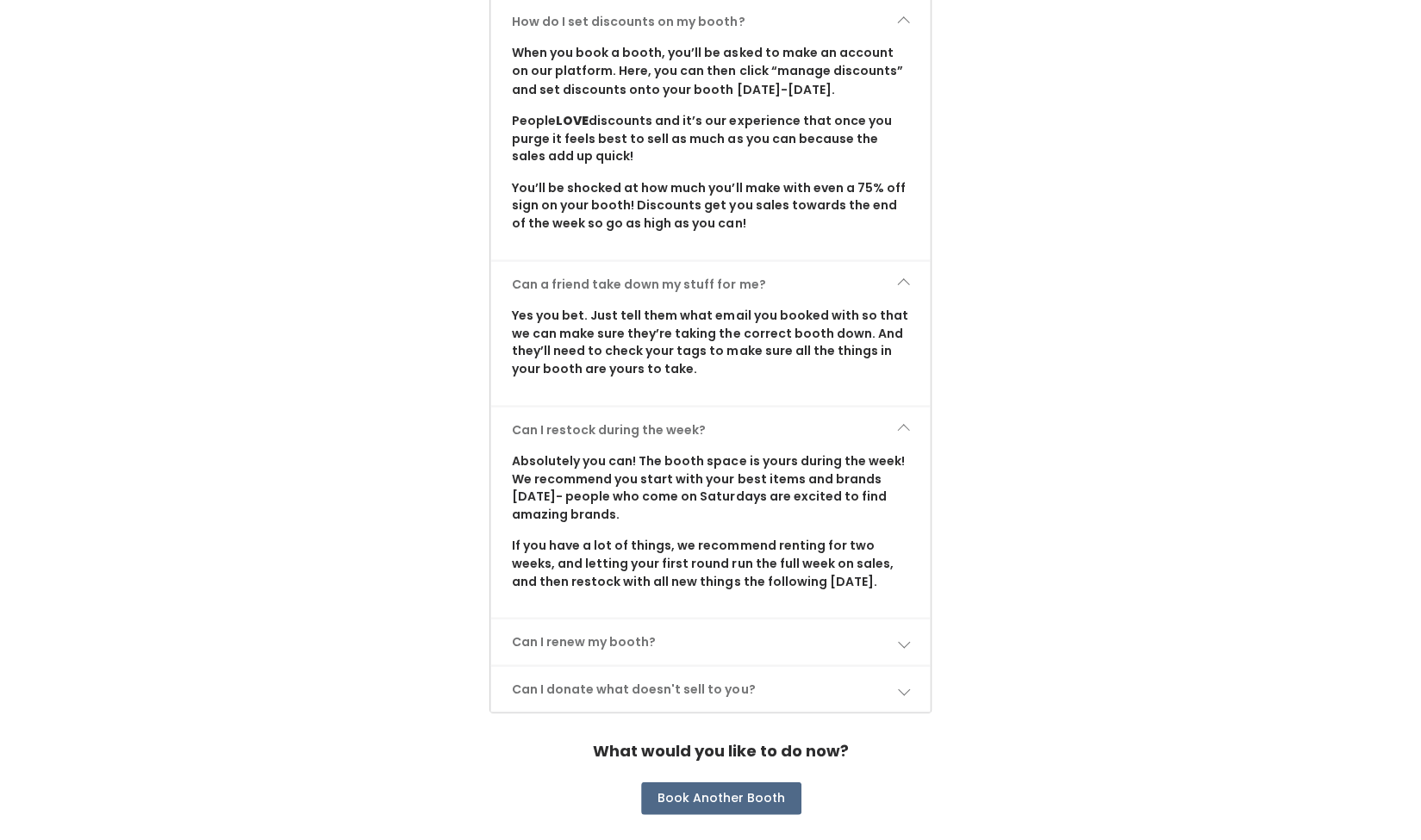
click at [563, 620] on link "Can I renew my booth?" at bounding box center [710, 641] width 438 height 46
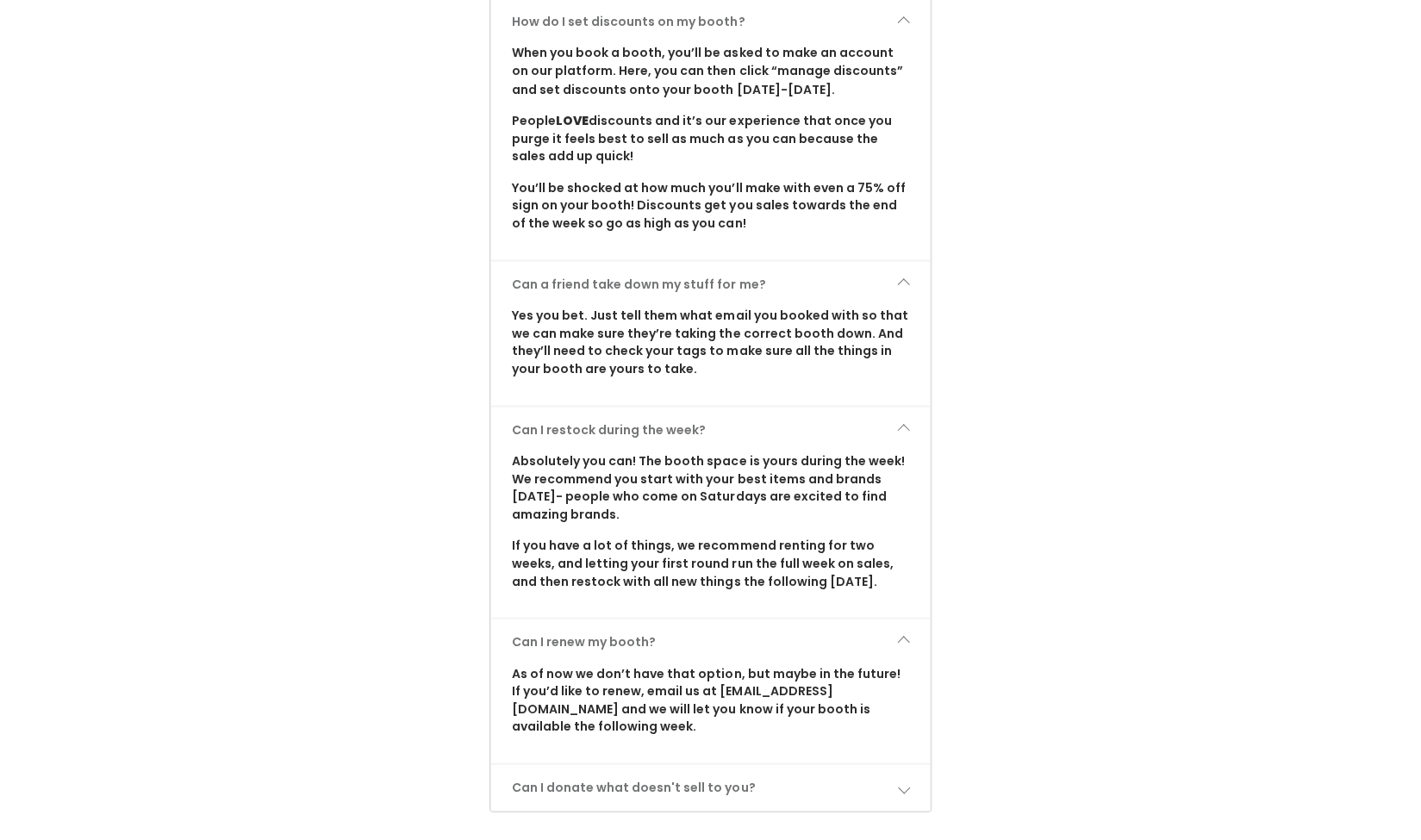
scroll to position [2148, 0]
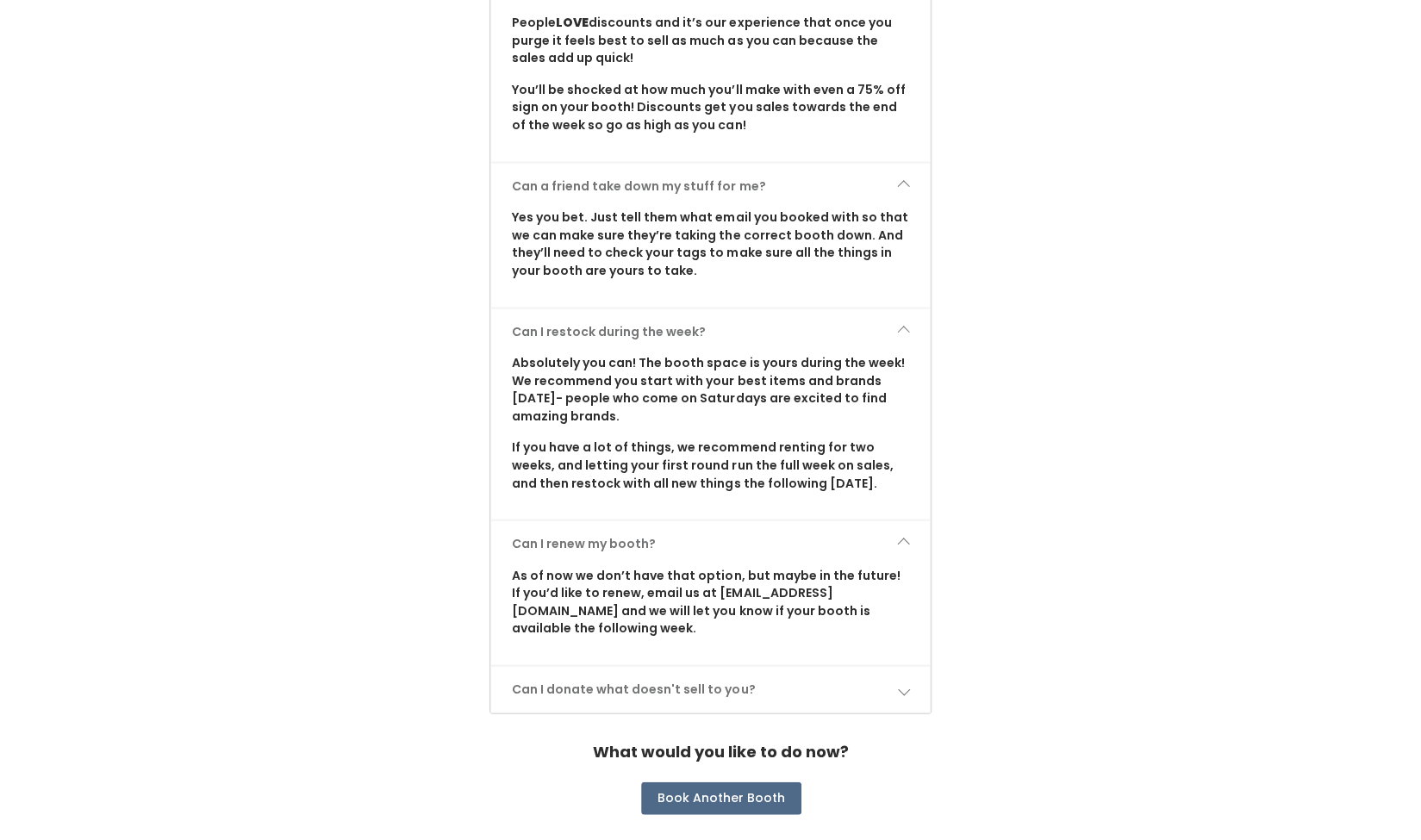
click at [547, 667] on link "Can I donate what doesn't sell to you?" at bounding box center [710, 689] width 438 height 46
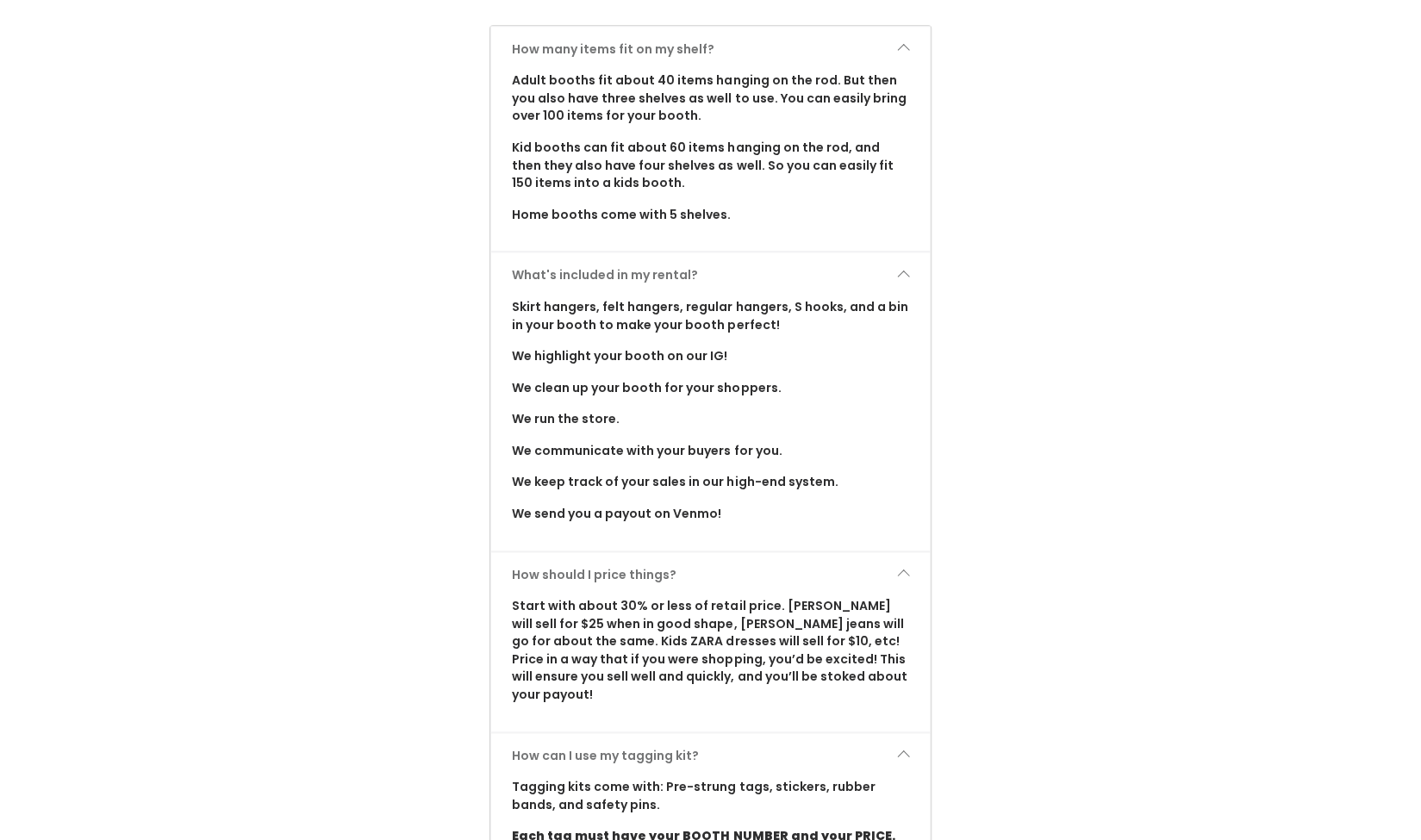
scroll to position [896, 0]
